Goal: Book appointment/travel/reservation

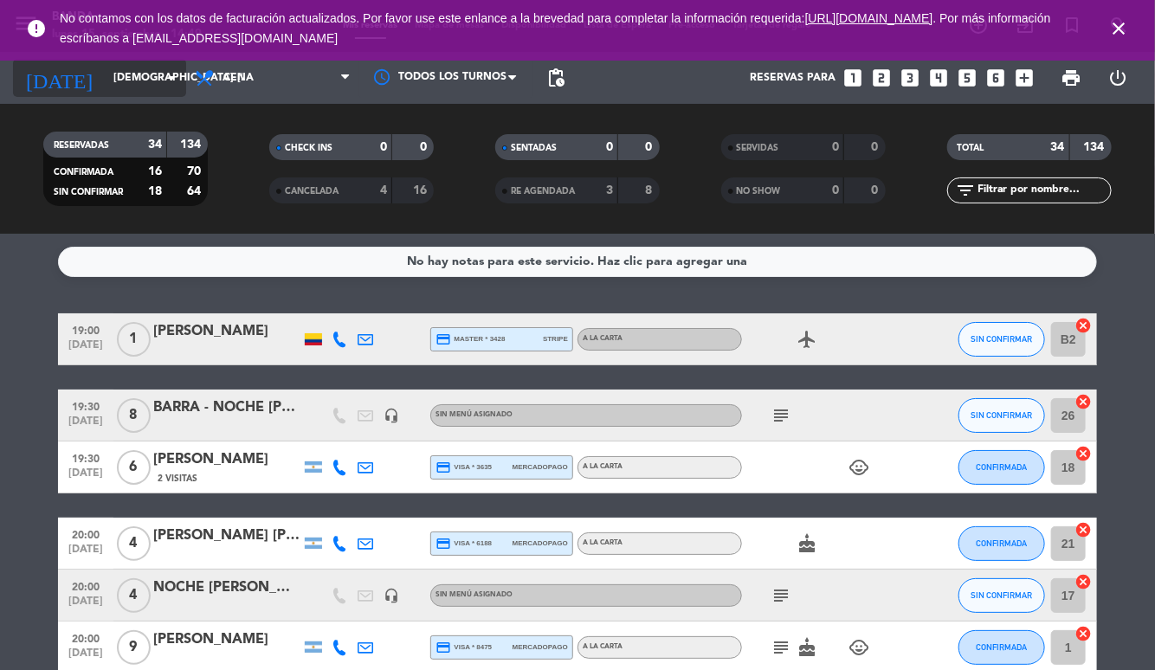
scroll to position [487, 0]
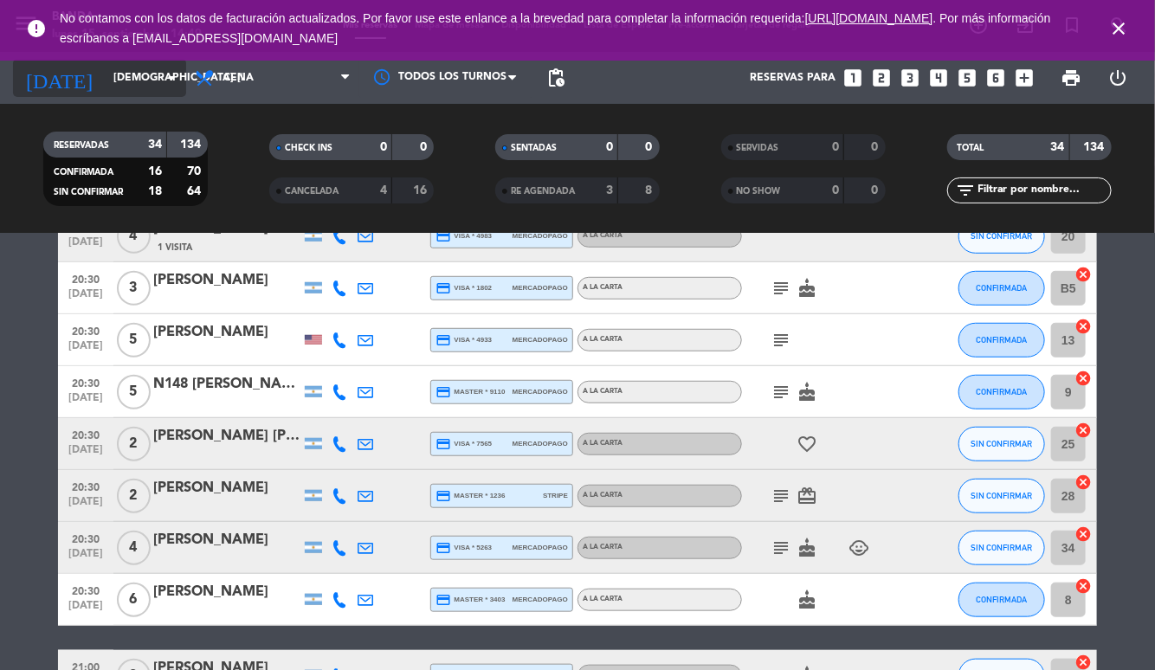
click at [121, 72] on input "[DEMOGRAPHIC_DATA] [DATE]" at bounding box center [178, 77] width 146 height 29
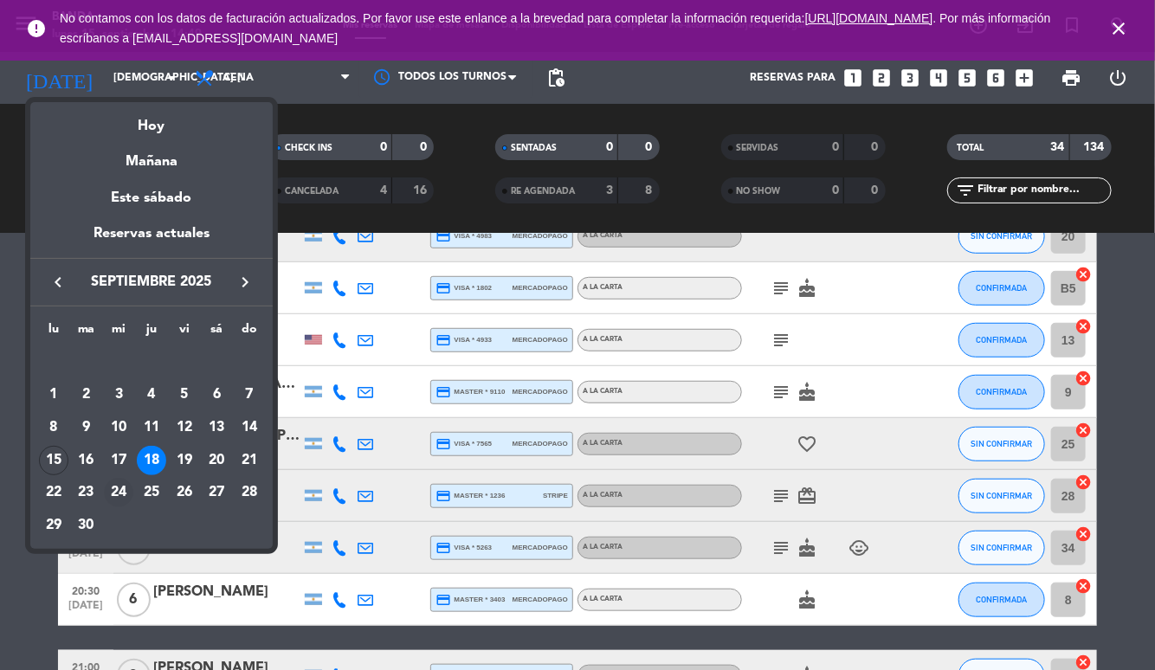
click at [122, 487] on div "24" at bounding box center [118, 492] width 29 height 29
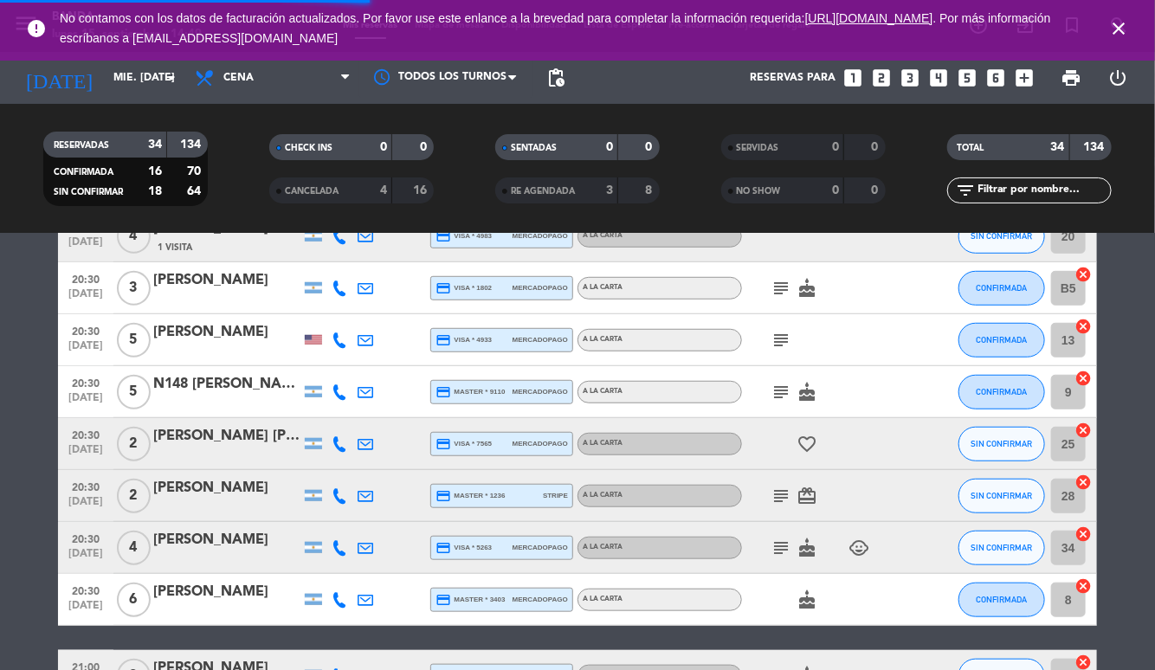
scroll to position [0, 0]
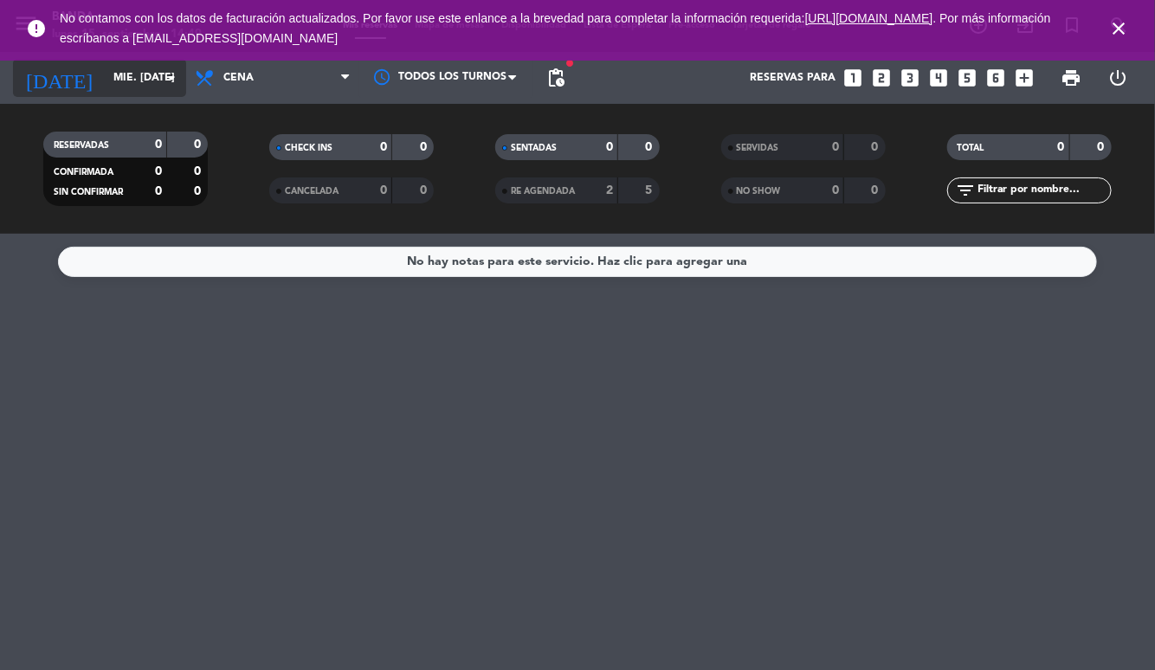
click at [120, 81] on input "mié. [DATE]" at bounding box center [178, 77] width 146 height 29
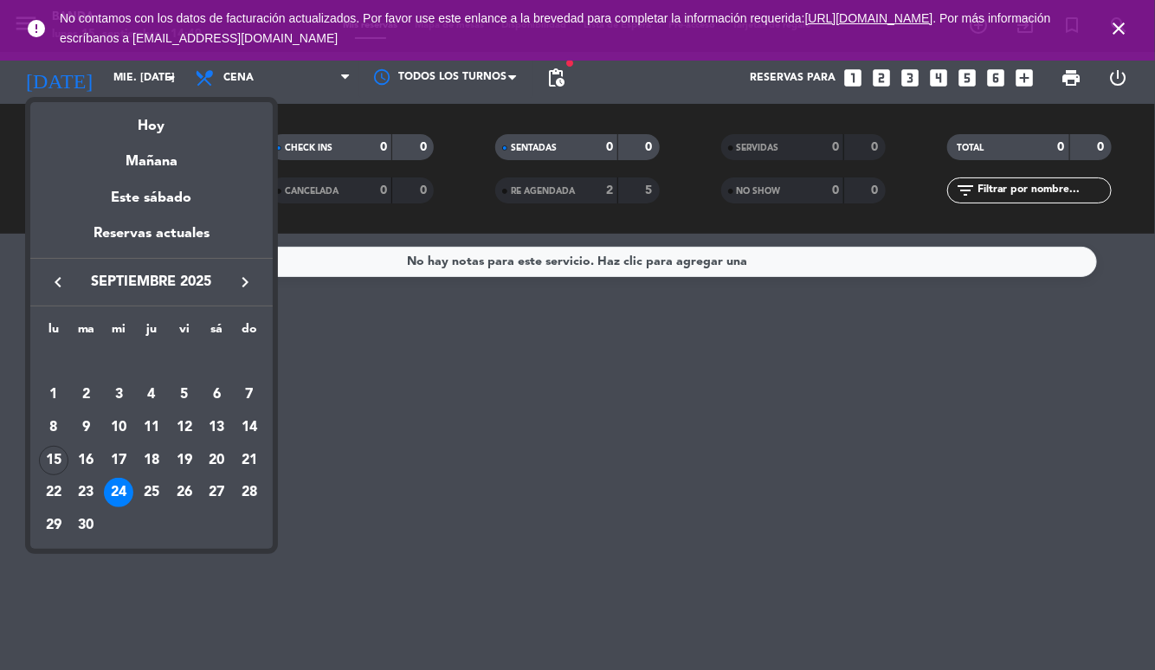
click at [449, 443] on div at bounding box center [577, 335] width 1155 height 670
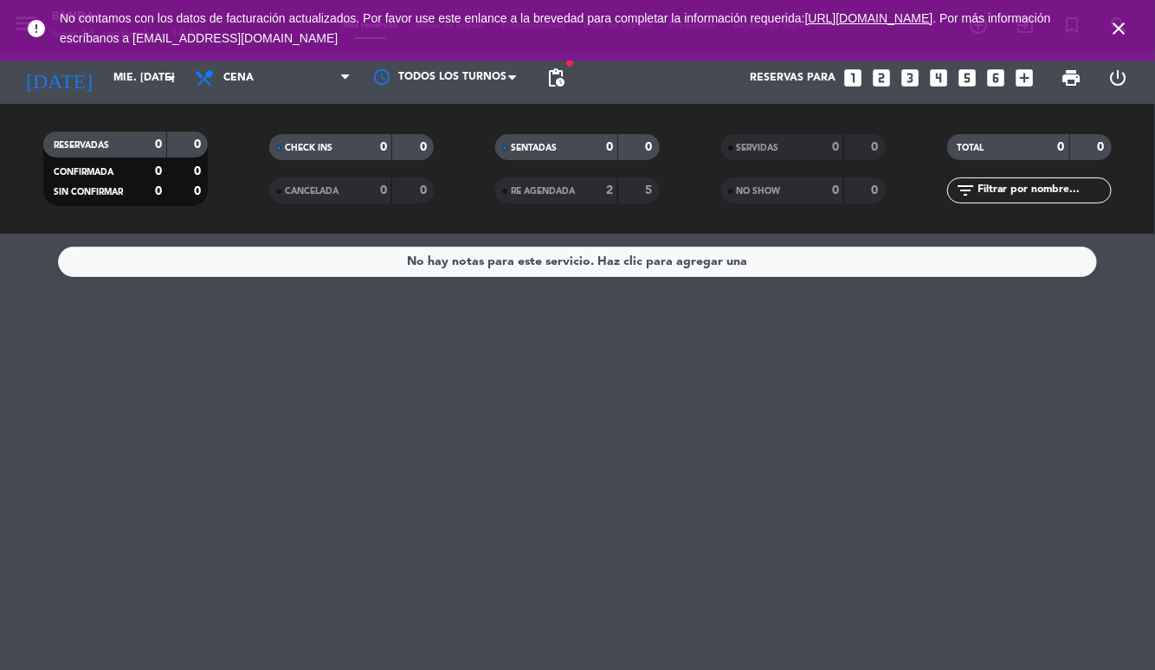
click at [1117, 28] on icon "close" at bounding box center [1118, 28] width 21 height 21
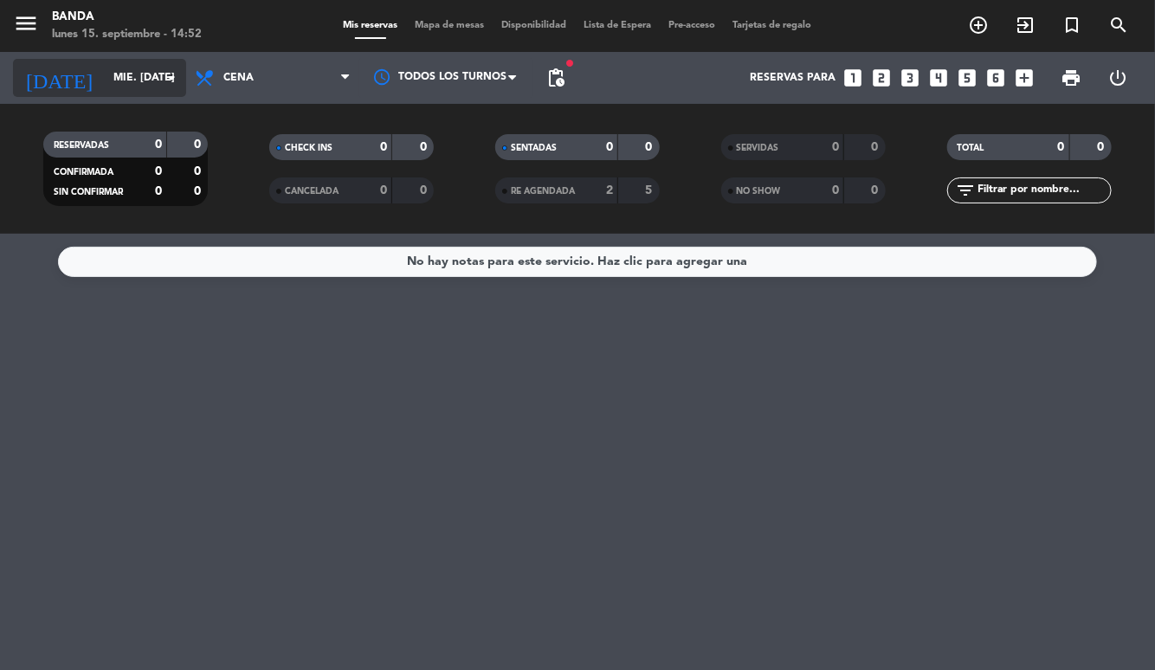
click at [137, 74] on input "mié. [DATE]" at bounding box center [178, 77] width 146 height 29
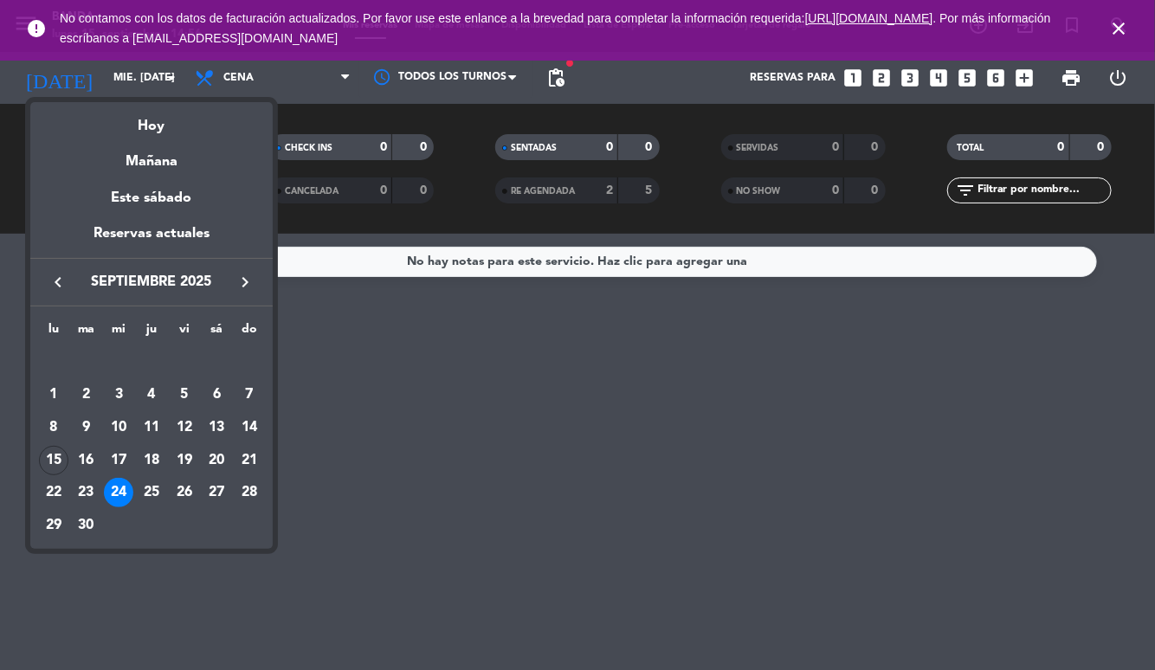
click at [118, 92] on div at bounding box center [577, 335] width 1155 height 670
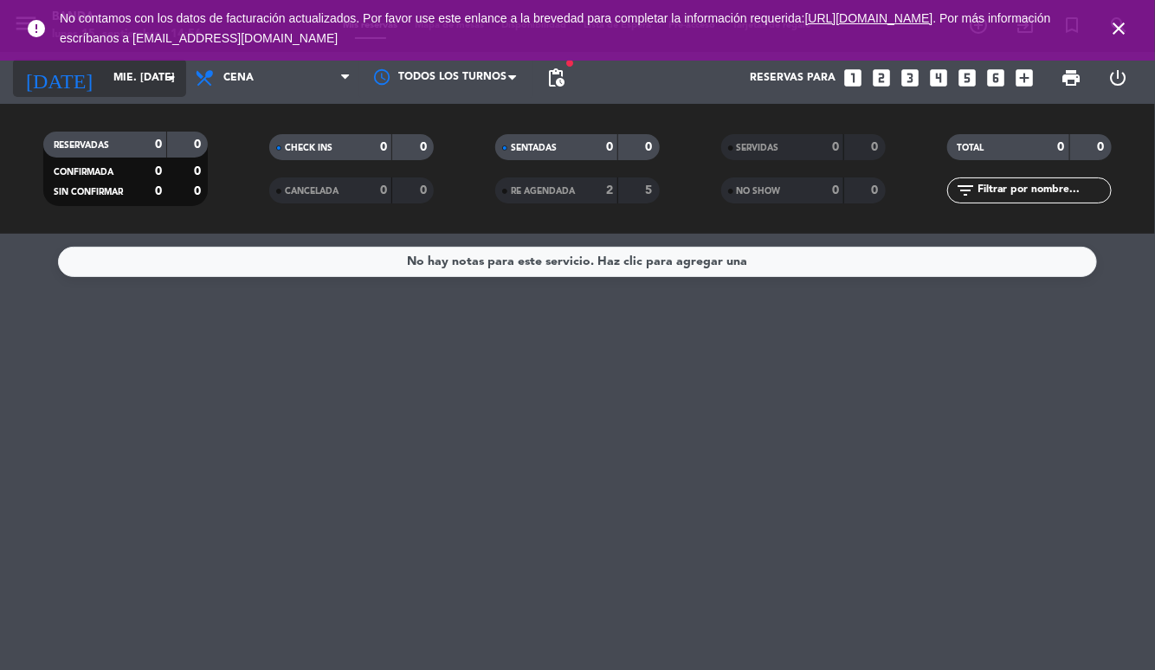
click at [118, 67] on input "mié. [DATE]" at bounding box center [178, 77] width 146 height 29
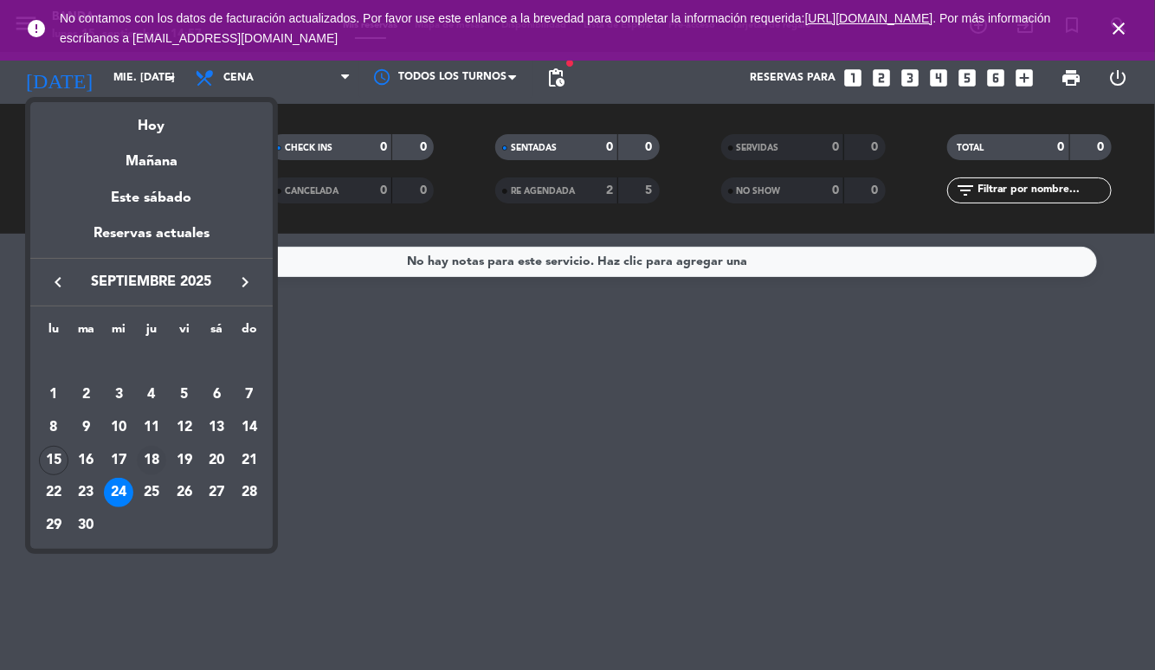
click at [153, 454] on div "18" at bounding box center [151, 460] width 29 height 29
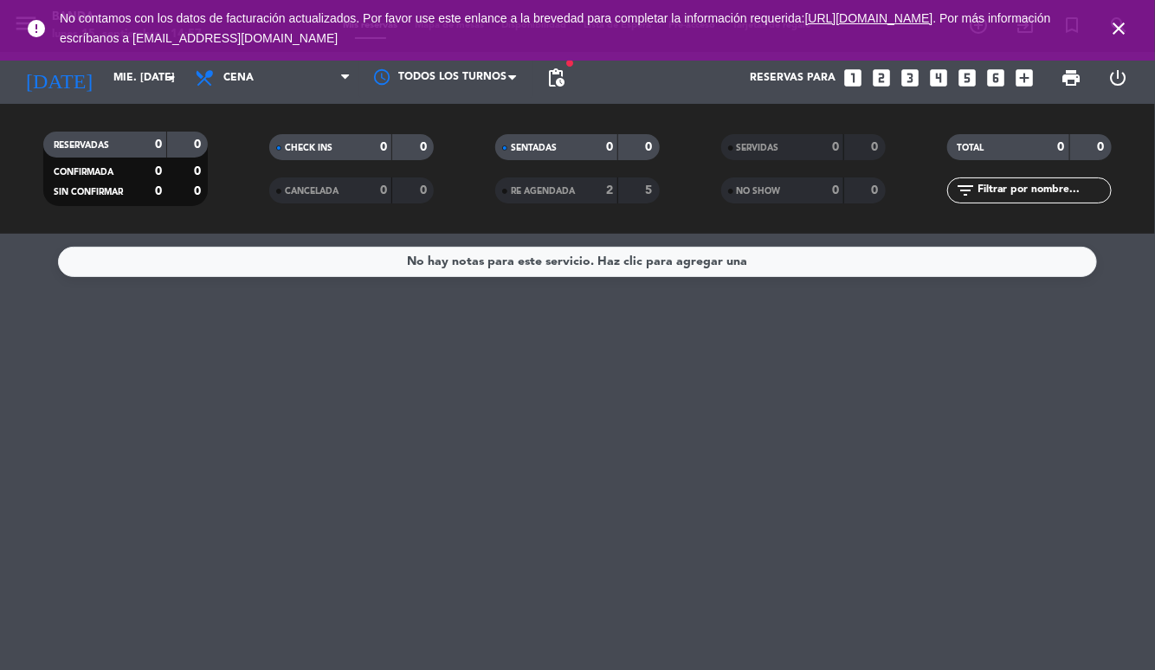
type input "[DEMOGRAPHIC_DATA] [DATE]"
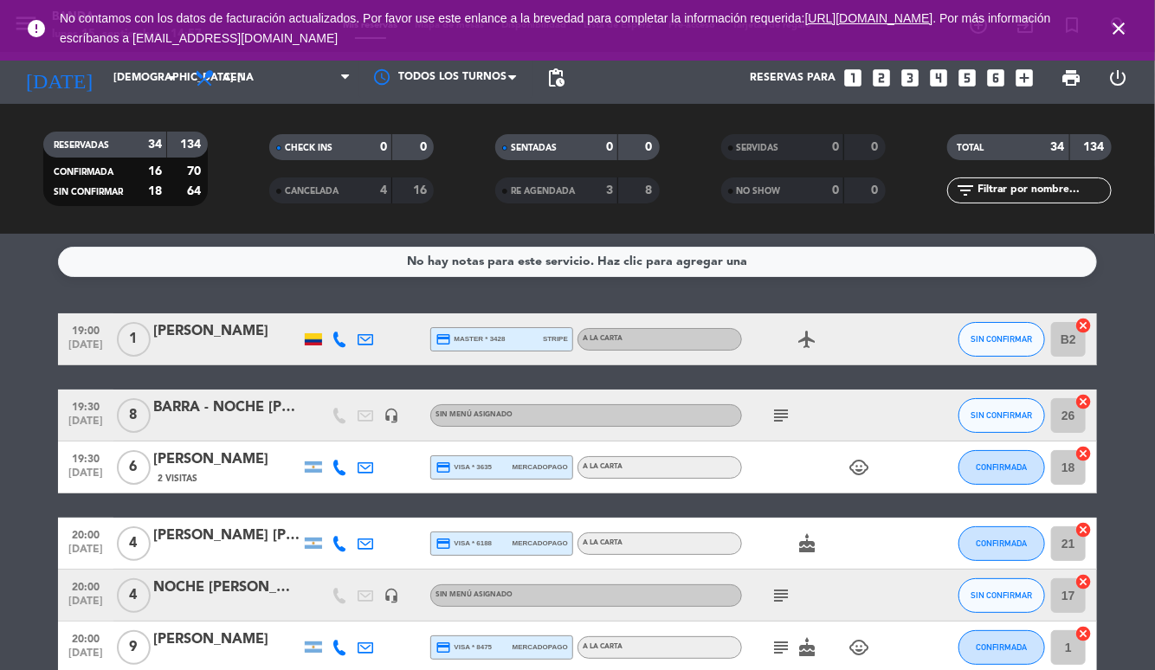
click at [917, 78] on icon "looks_3" at bounding box center [911, 78] width 23 height 23
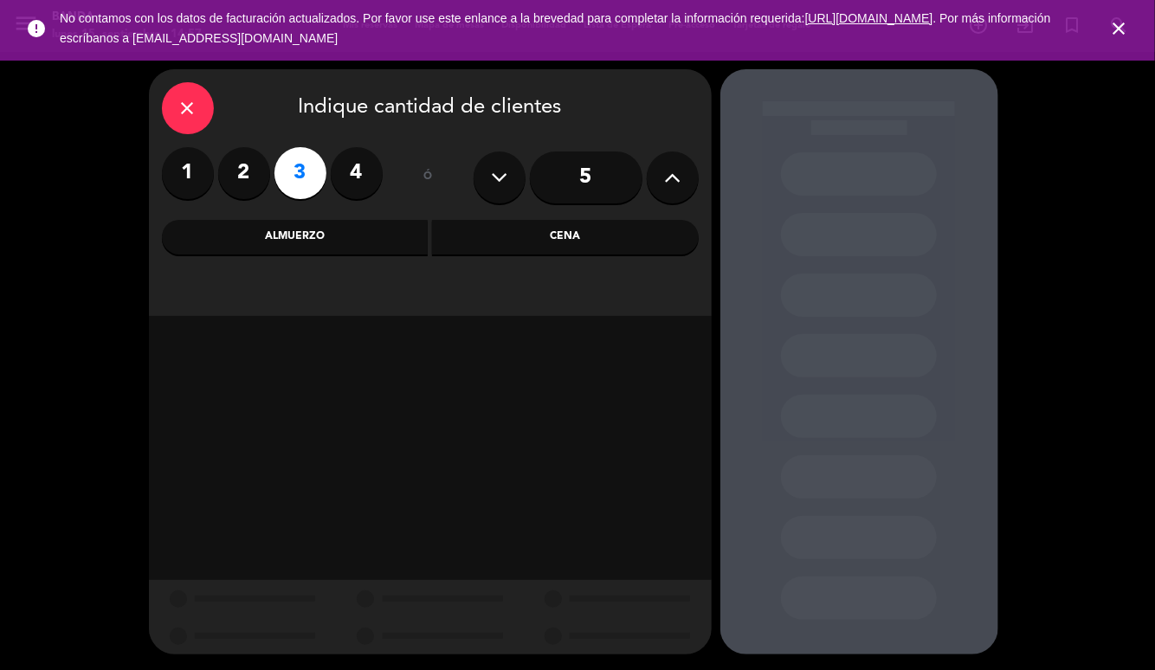
click at [528, 242] on div "Cena" at bounding box center [565, 237] width 267 height 35
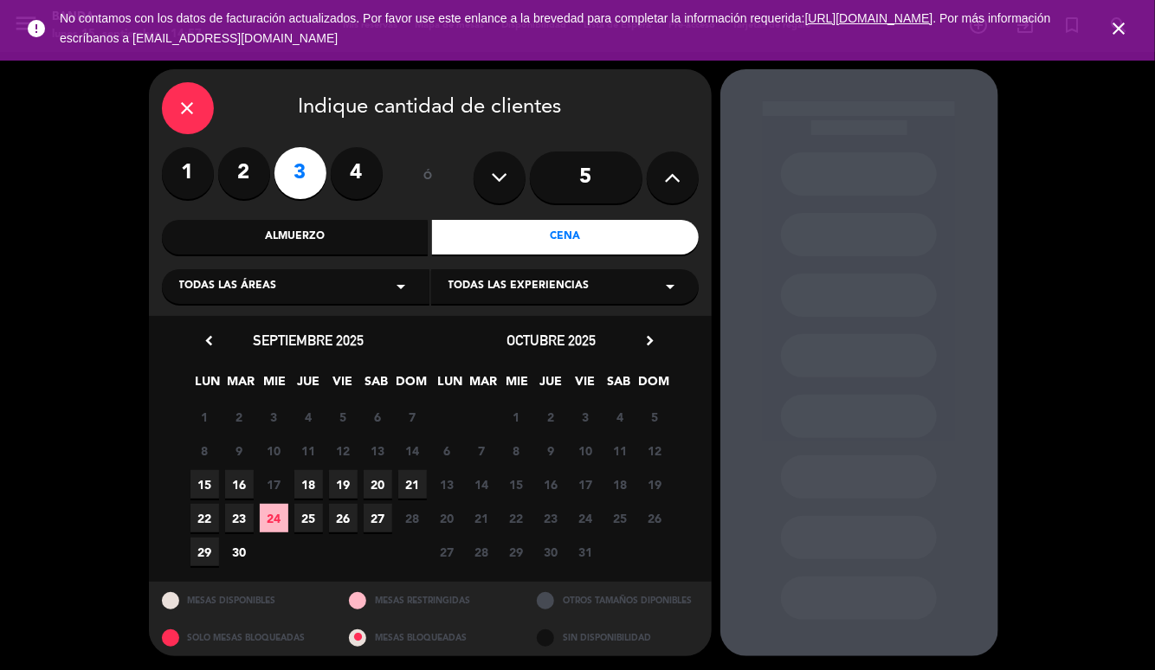
click at [312, 484] on span "18" at bounding box center [308, 484] width 29 height 29
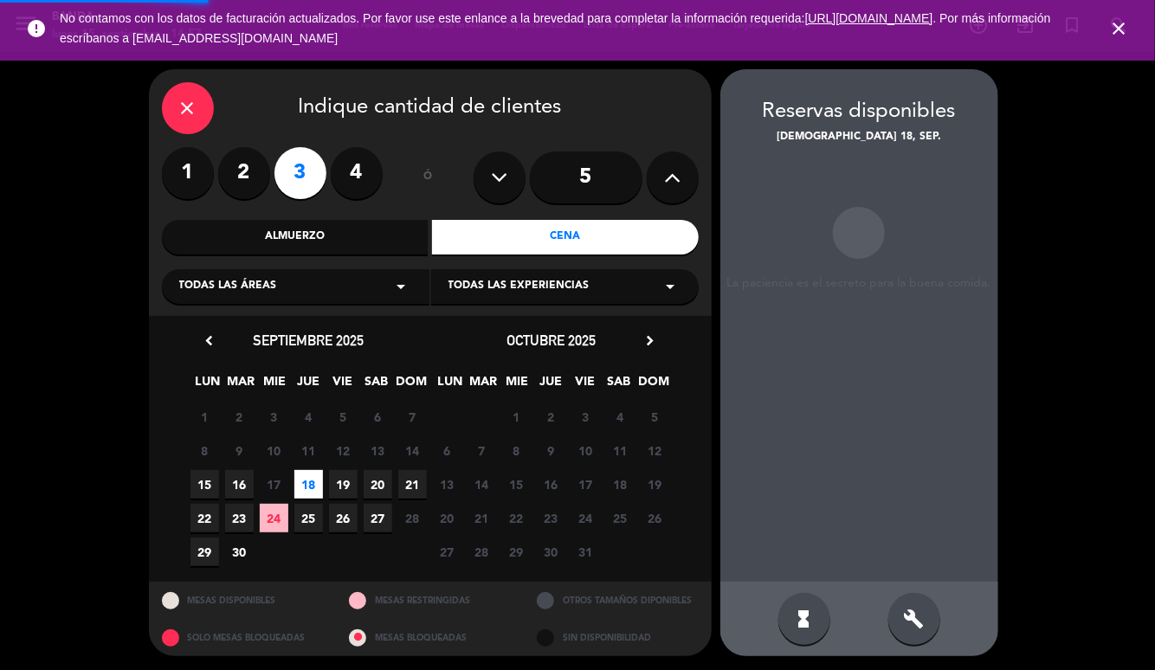
scroll to position [2, 0]
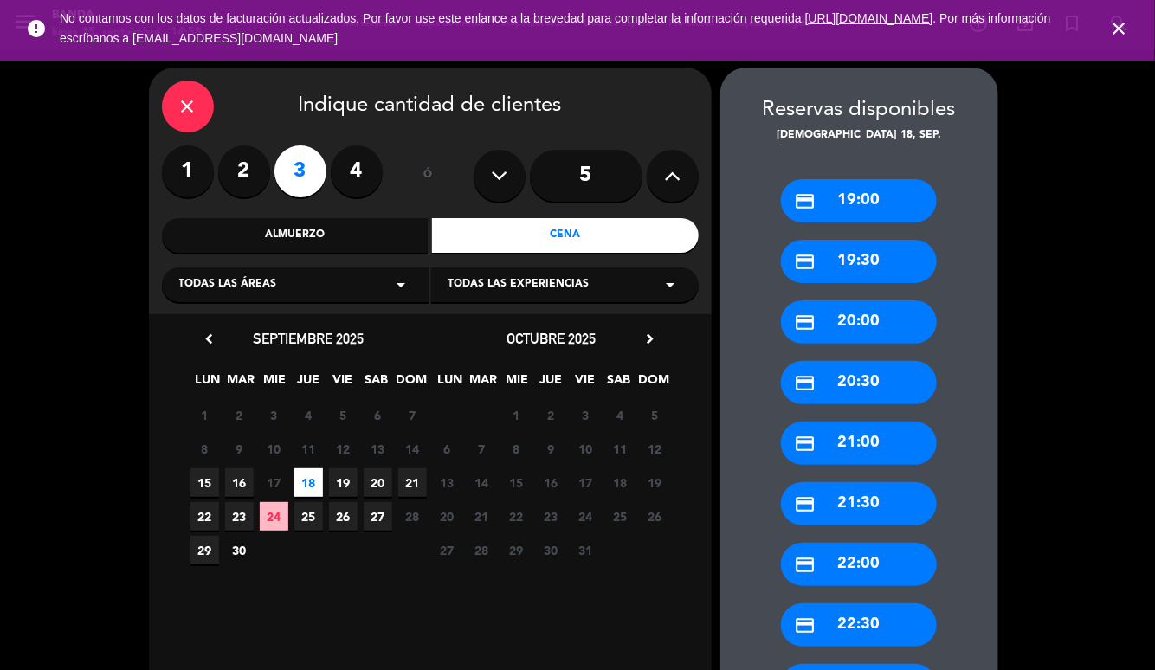
click at [855, 326] on div "credit_card 20:00" at bounding box center [859, 321] width 156 height 43
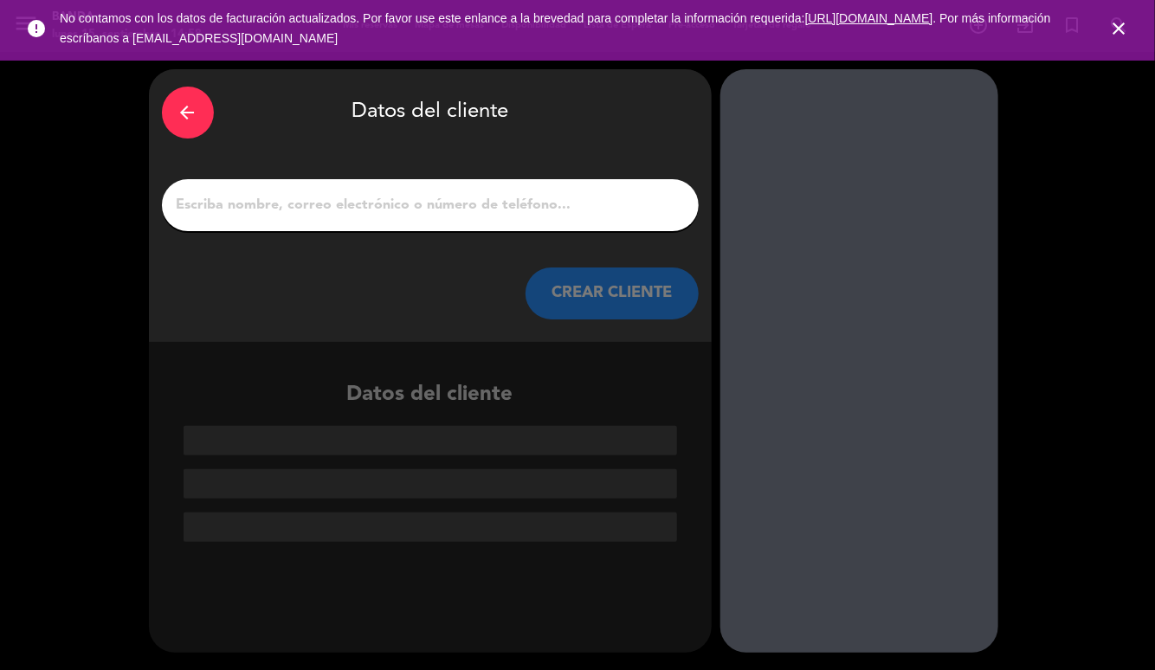
click at [515, 210] on input "1" at bounding box center [430, 205] width 511 height 24
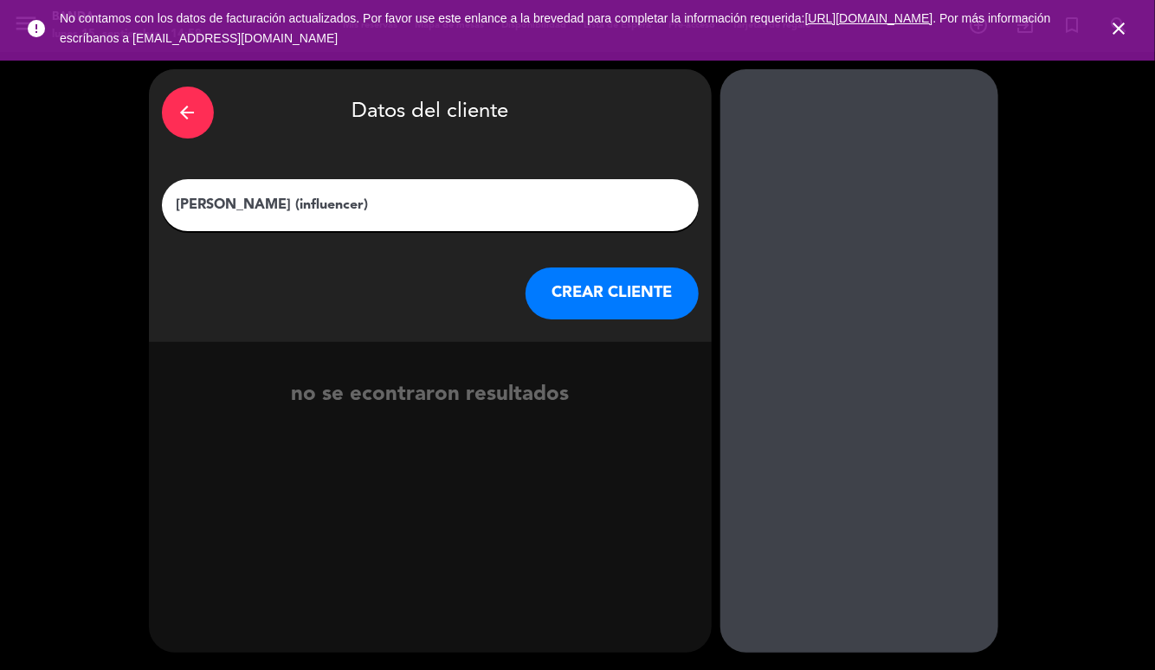
type input "[PERSON_NAME] (influencer)"
click at [621, 291] on button "CREAR CLIENTE" at bounding box center [612, 294] width 173 height 52
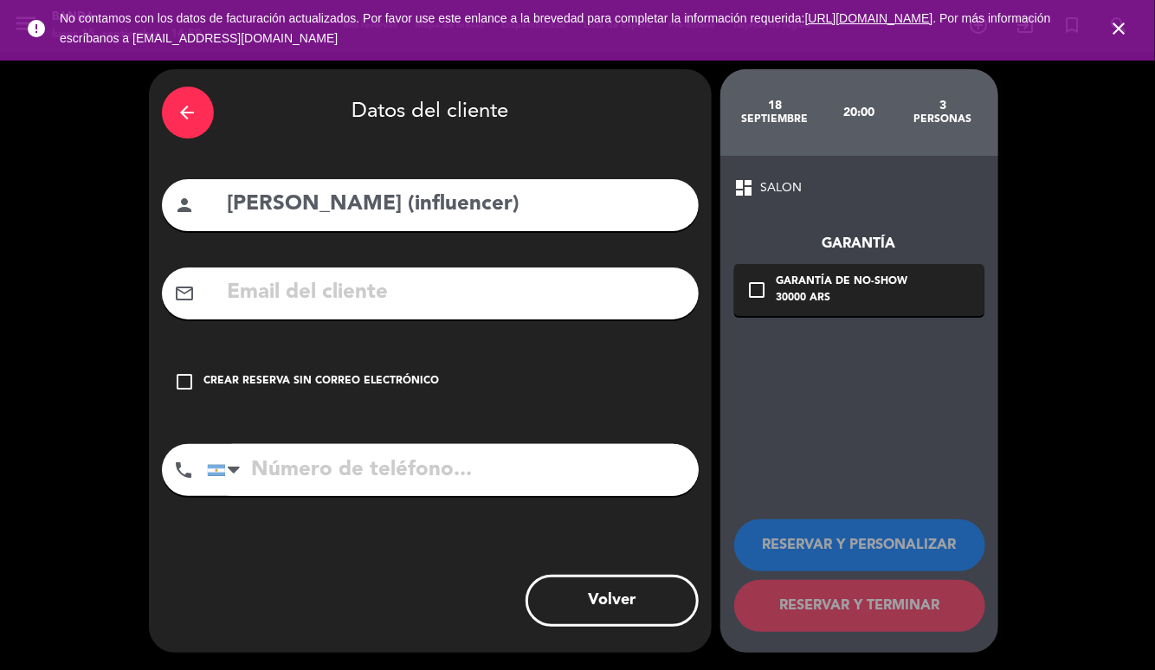
click at [186, 380] on icon "check_box_outline_blank" at bounding box center [185, 381] width 21 height 21
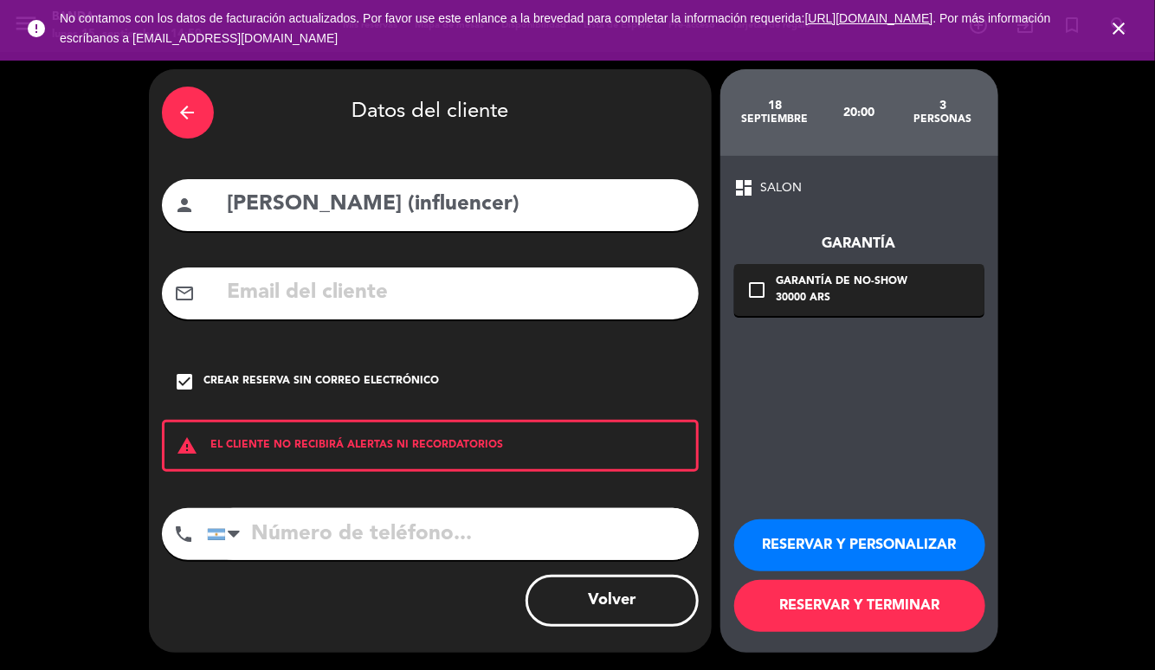
click at [886, 533] on button "RESERVAR Y PERSONALIZAR" at bounding box center [859, 545] width 251 height 52
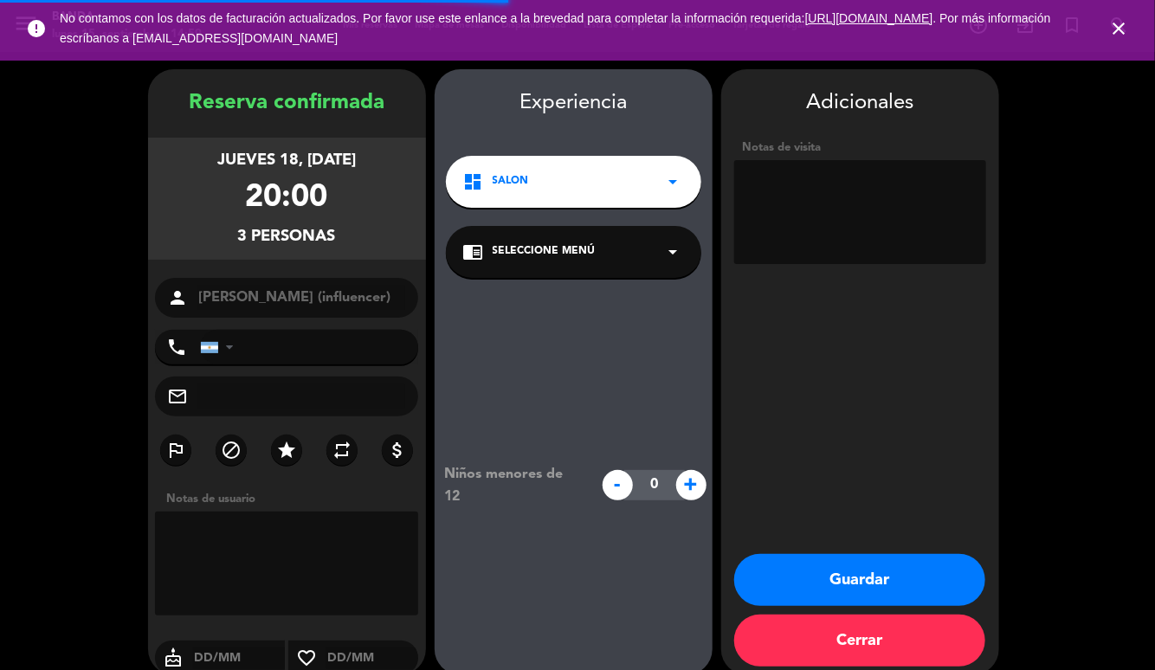
scroll to position [22, 0]
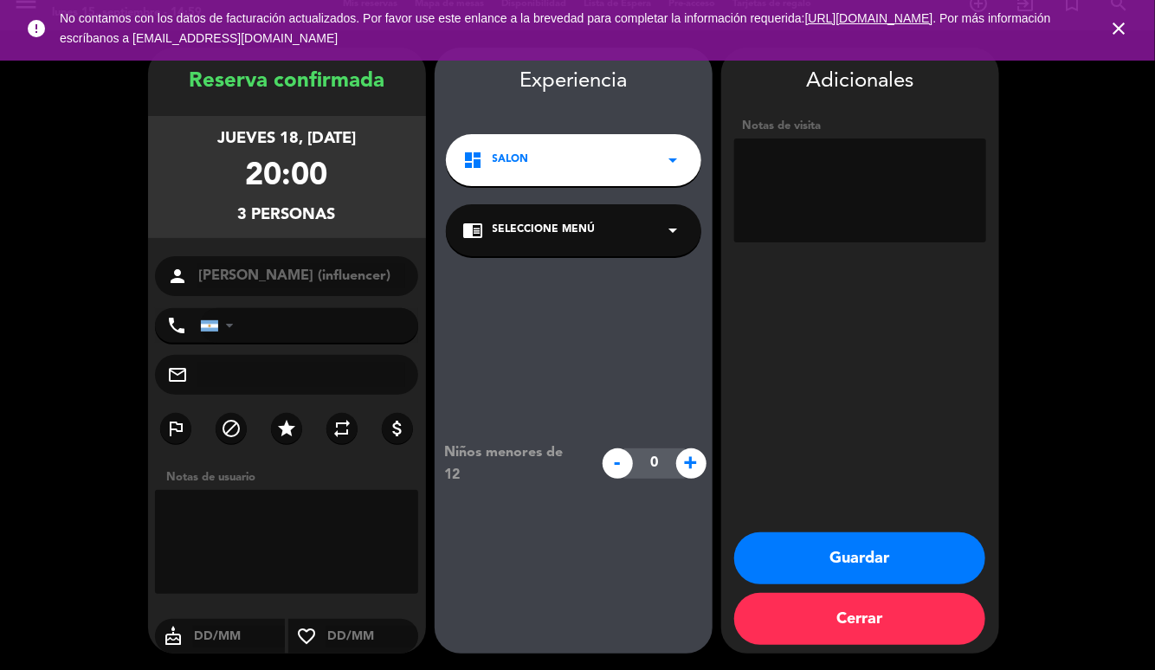
click at [827, 165] on textarea at bounding box center [860, 191] width 252 height 104
type textarea "A"
paste textarea "[PERSON_NAME] MKT - Es una influencer de OTH - Por favor cuidemos TODOS los det…"
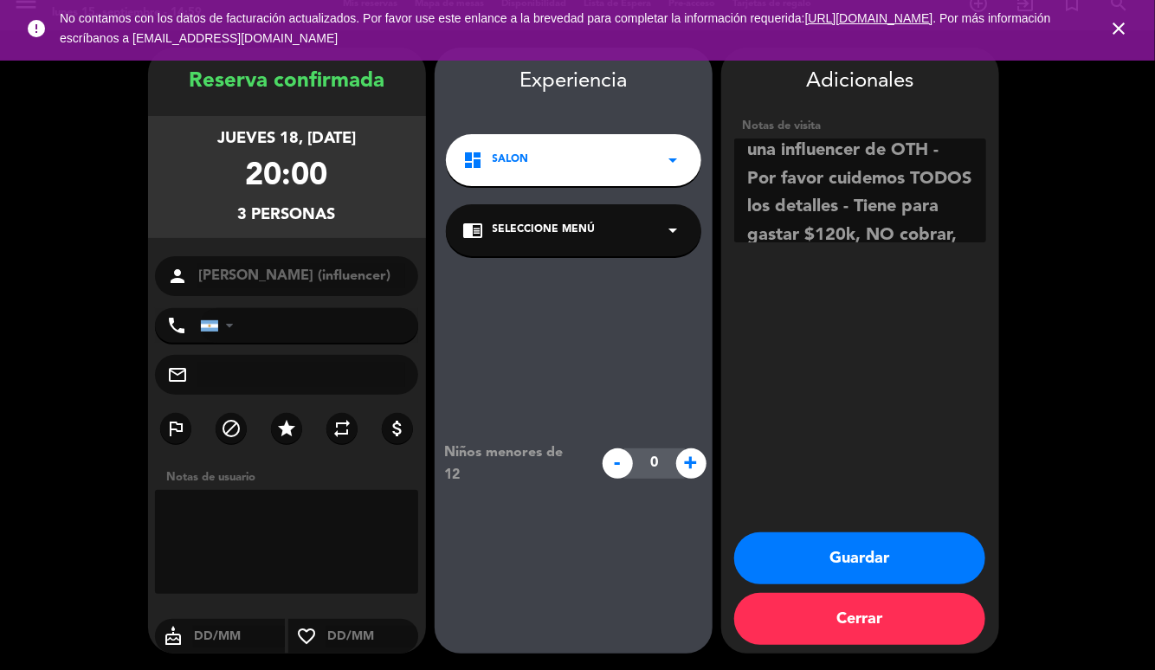
scroll to position [41, 0]
click at [783, 229] on textarea at bounding box center [860, 191] width 252 height 104
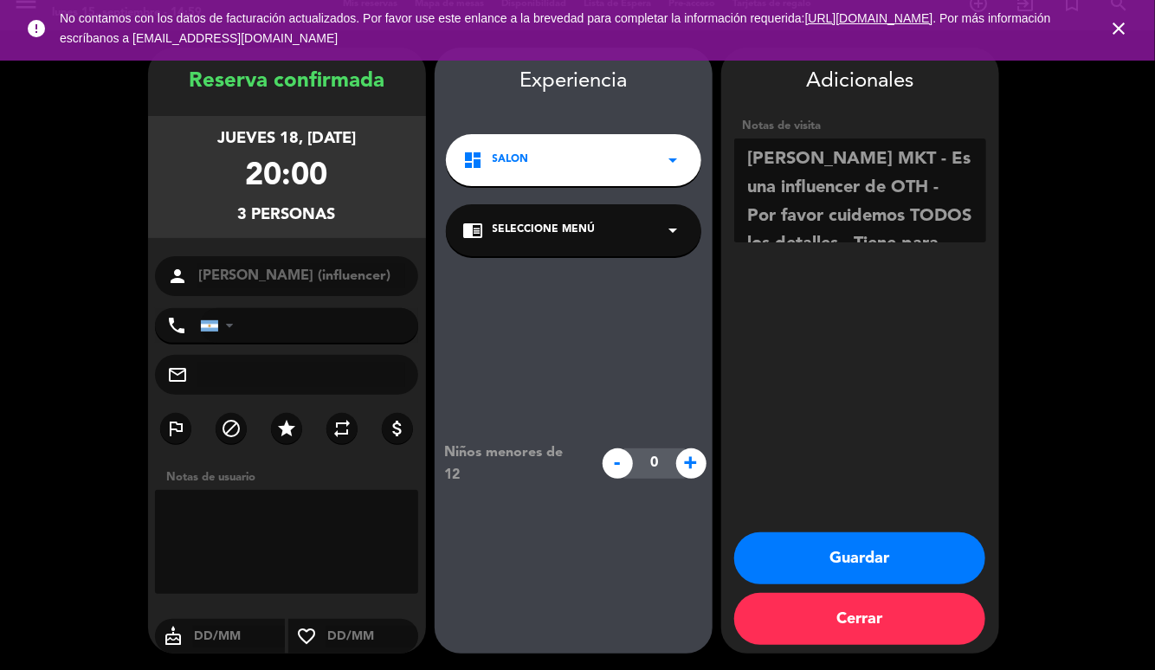
scroll to position [2, 0]
click at [892, 155] on textarea at bounding box center [860, 191] width 252 height 104
drag, startPoint x: 816, startPoint y: 178, endPoint x: 732, endPoint y: 184, distance: 83.3
click at [732, 184] on div "Adicionales Notas de visita" at bounding box center [860, 157] width 278 height 184
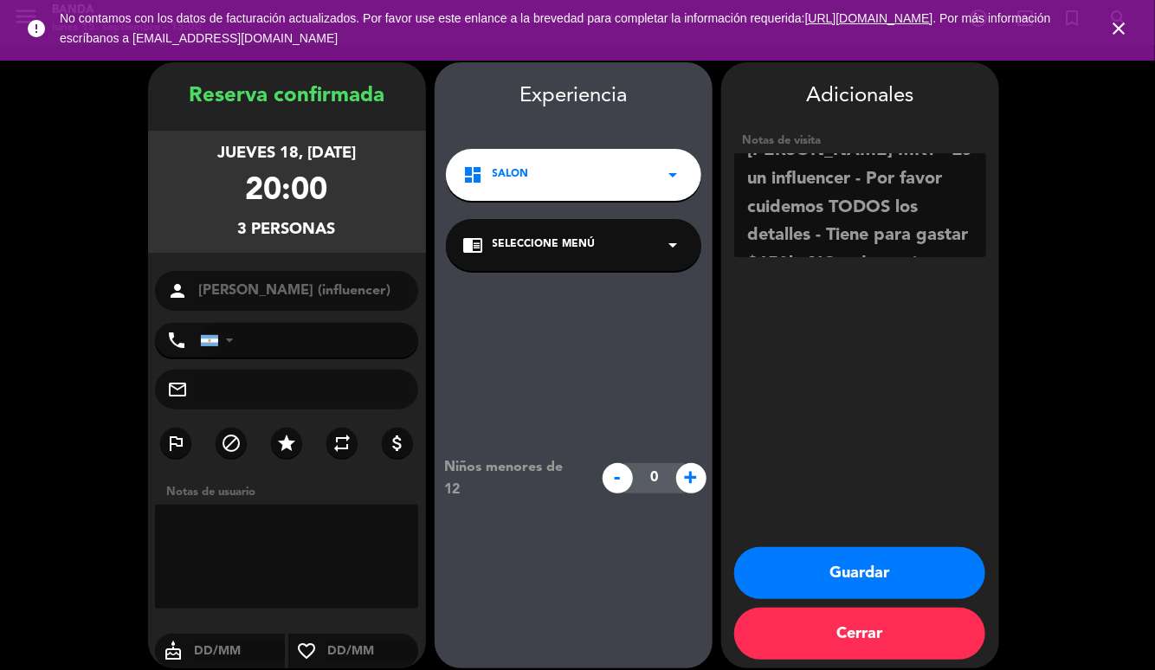
scroll to position [21, 0]
type textarea "[PERSON_NAME] MKT - Es un influencer - Por favor cuidemos TODOS los detalles - …"
click at [858, 568] on button "Guardar" at bounding box center [859, 573] width 251 height 52
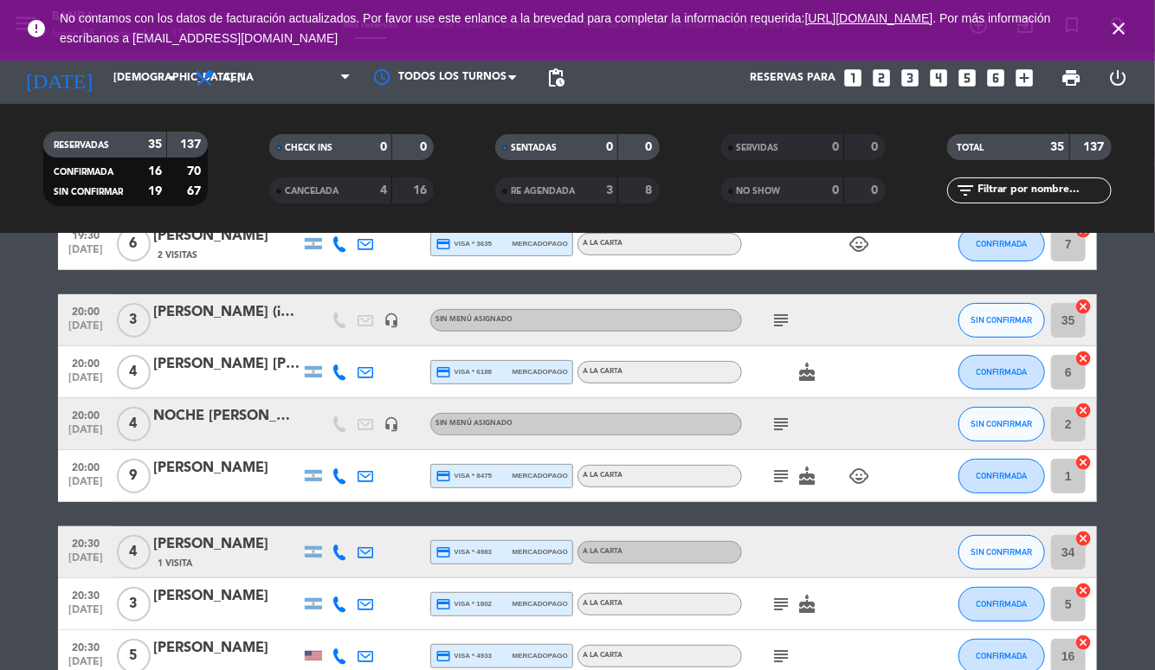
scroll to position [229, 0]
